Goal: Task Accomplishment & Management: Use online tool/utility

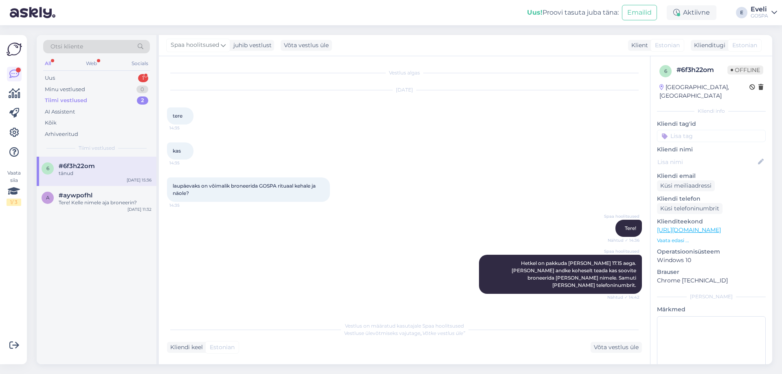
scroll to position [210, 0]
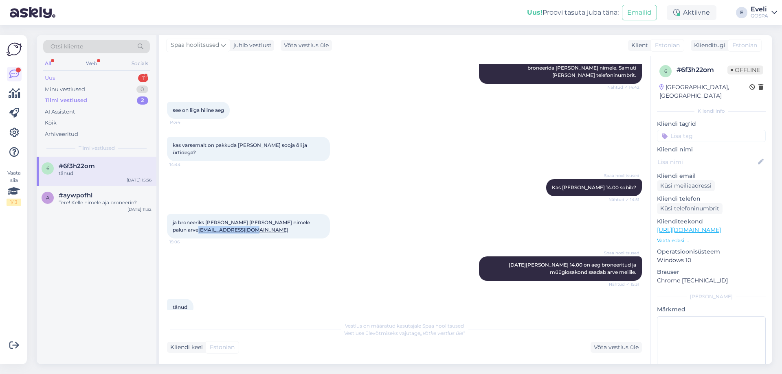
click at [93, 76] on div "Uus 1" at bounding box center [96, 77] width 107 height 11
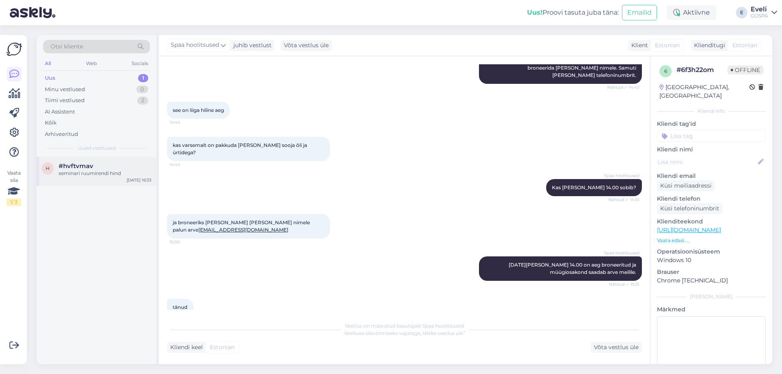
click at [96, 171] on div "seminari ruumirendi hind" at bounding box center [105, 173] width 93 height 7
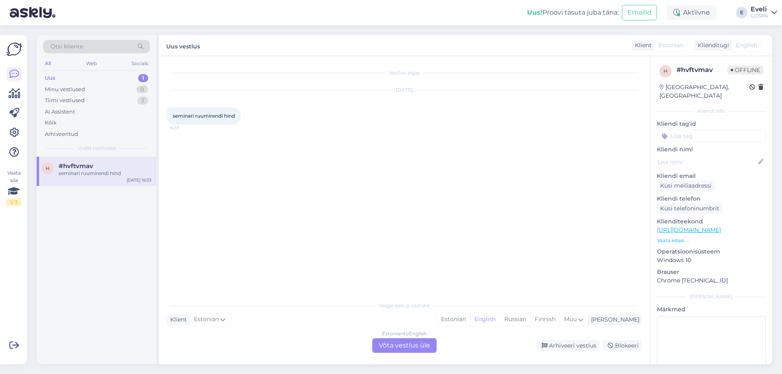
click at [389, 350] on div "Estonian to English Võta vestlus üle" at bounding box center [404, 345] width 64 height 15
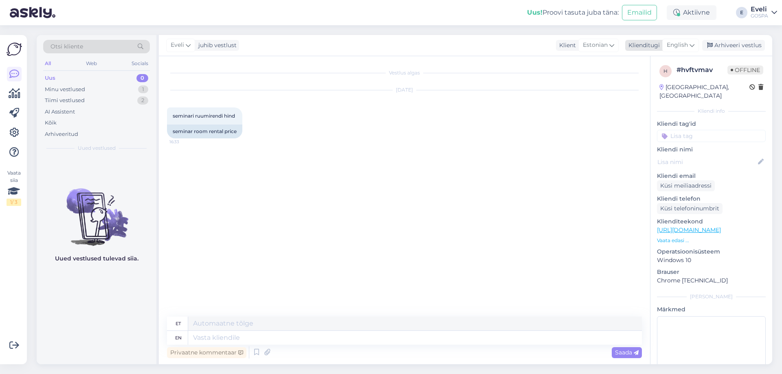
click at [684, 51] on div "English" at bounding box center [680, 45] width 37 height 13
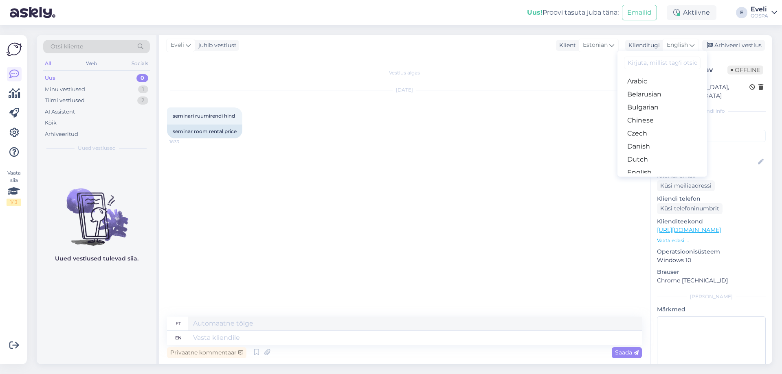
click at [656, 179] on link "Estonian" at bounding box center [662, 185] width 90 height 13
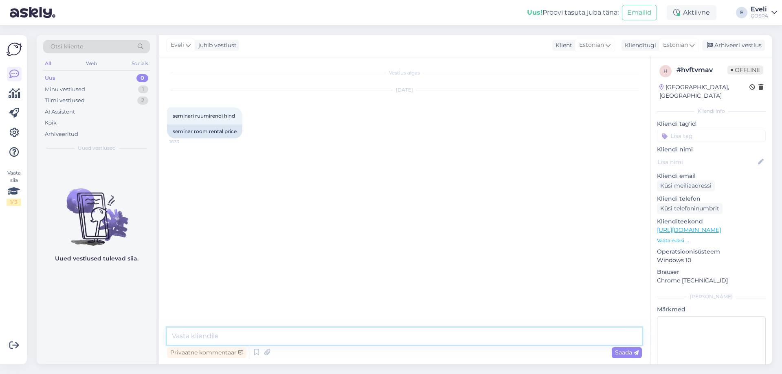
click at [215, 337] on textarea at bounding box center [404, 336] width 475 height 17
type textarea "t"
type textarea "Tere"
paste textarea "[URL][DOMAIN_NAME]"
type textarea "[URL][DOMAIN_NAME]"
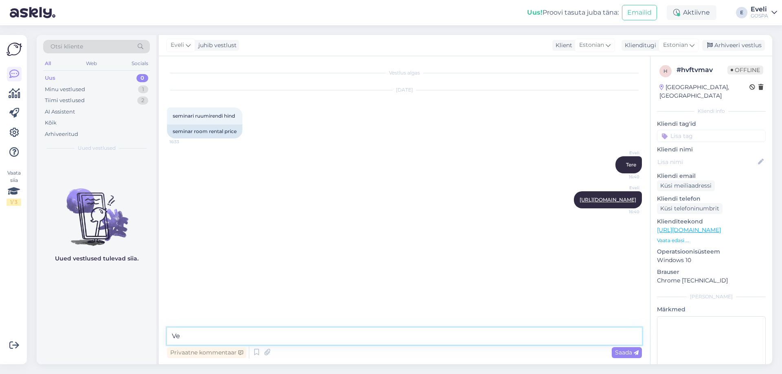
type textarea "V"
click at [579, 199] on link "[URL][DOMAIN_NAME]" at bounding box center [607, 200] width 57 height 6
click at [92, 89] on div "Minu vestlused 1" at bounding box center [96, 89] width 107 height 11
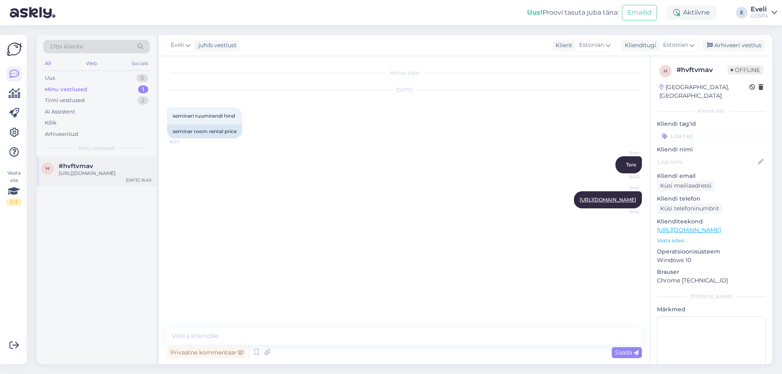
click at [100, 177] on div "[URL][DOMAIN_NAME]" at bounding box center [105, 173] width 93 height 7
click at [722, 43] on div "Arhiveeri vestlus" at bounding box center [733, 45] width 63 height 11
